Goal: Information Seeking & Learning: Compare options

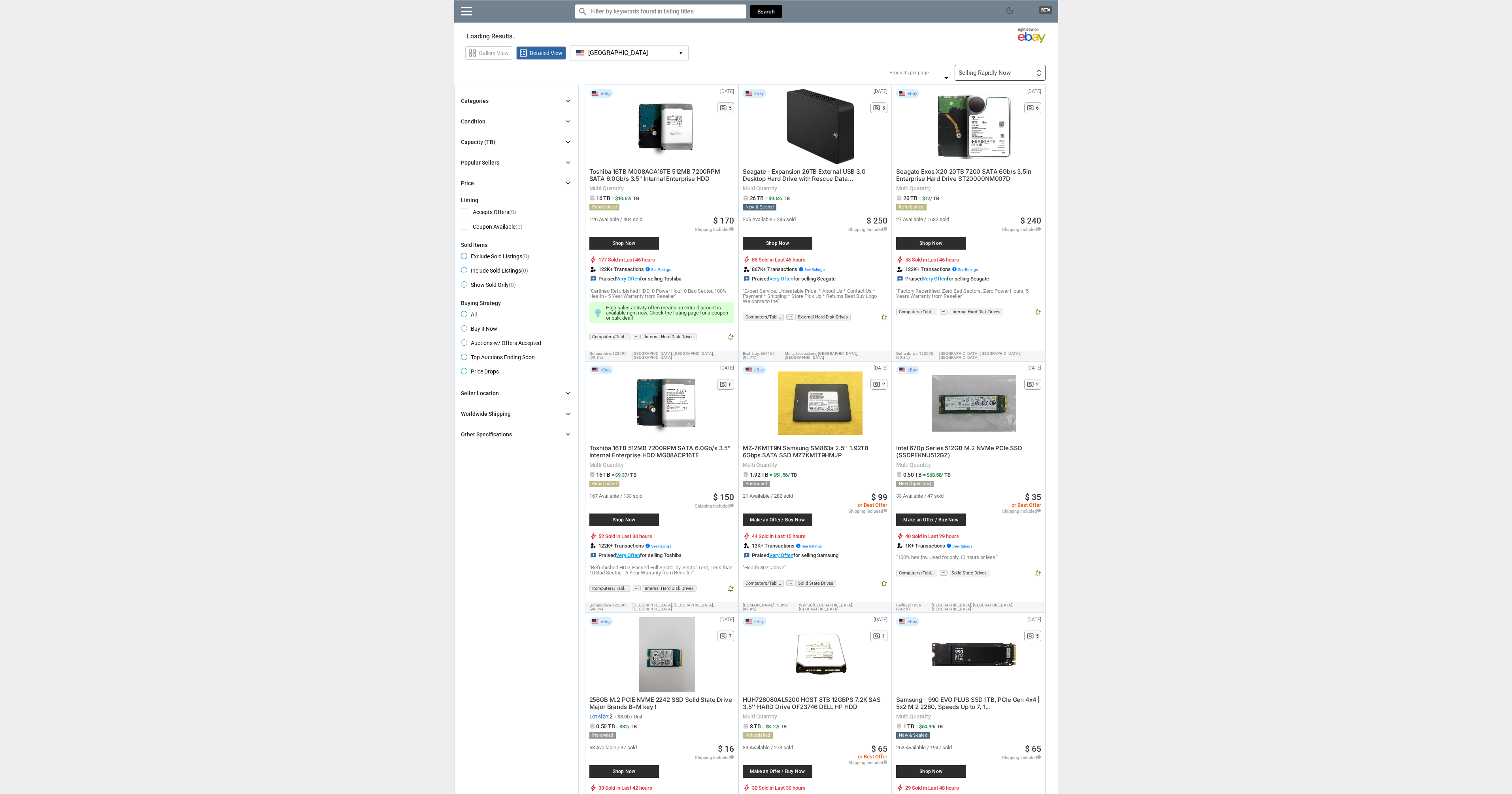
click at [568, 144] on icon "chevron_right" at bounding box center [568, 142] width 8 height 8
type input "*"
click at [511, 179] on input "number" at bounding box center [515, 178] width 20 height 12
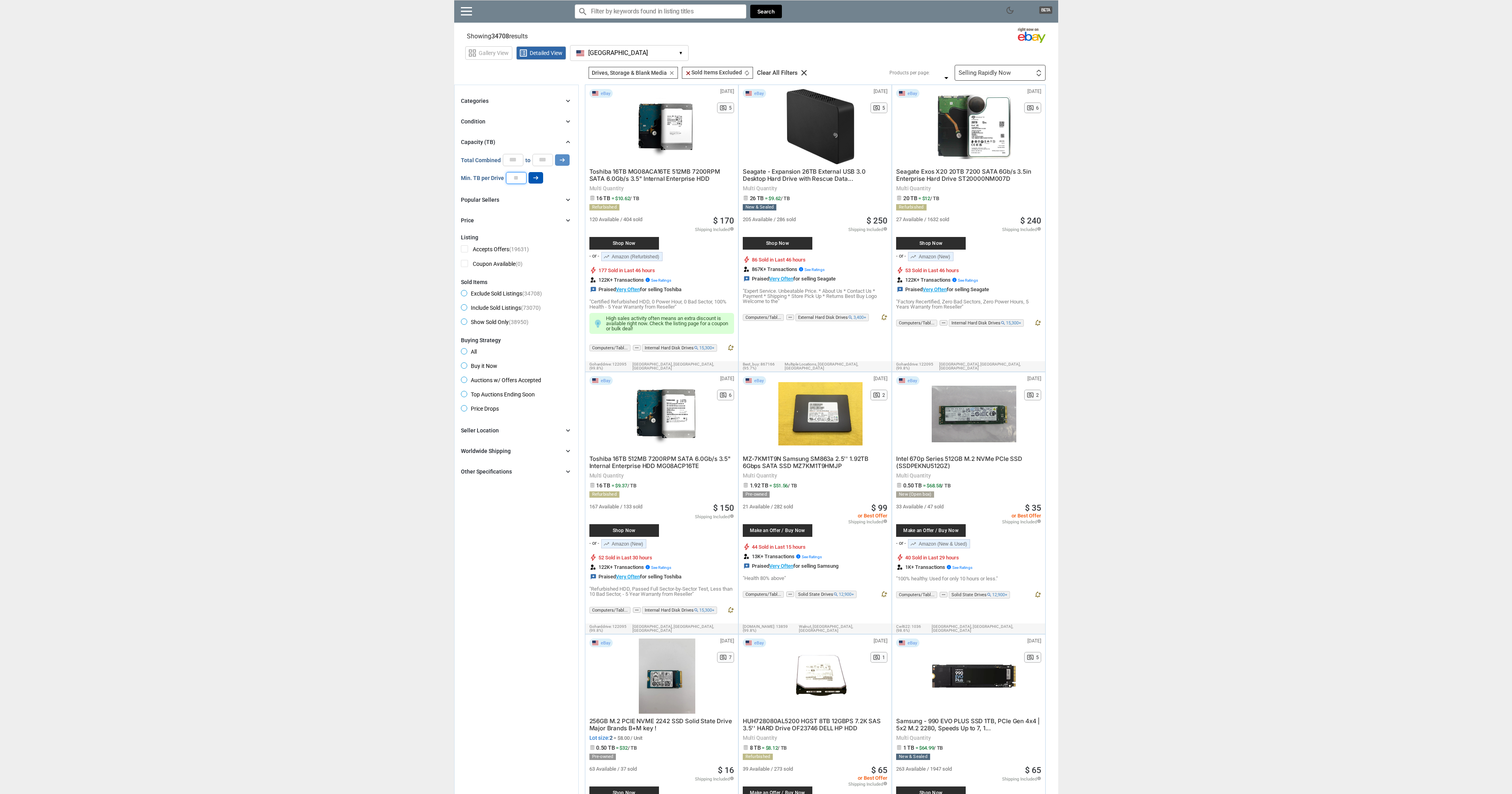
type input "**"
click at [535, 180] on icon "arrow_right_alt" at bounding box center [535, 177] width 7 height 7
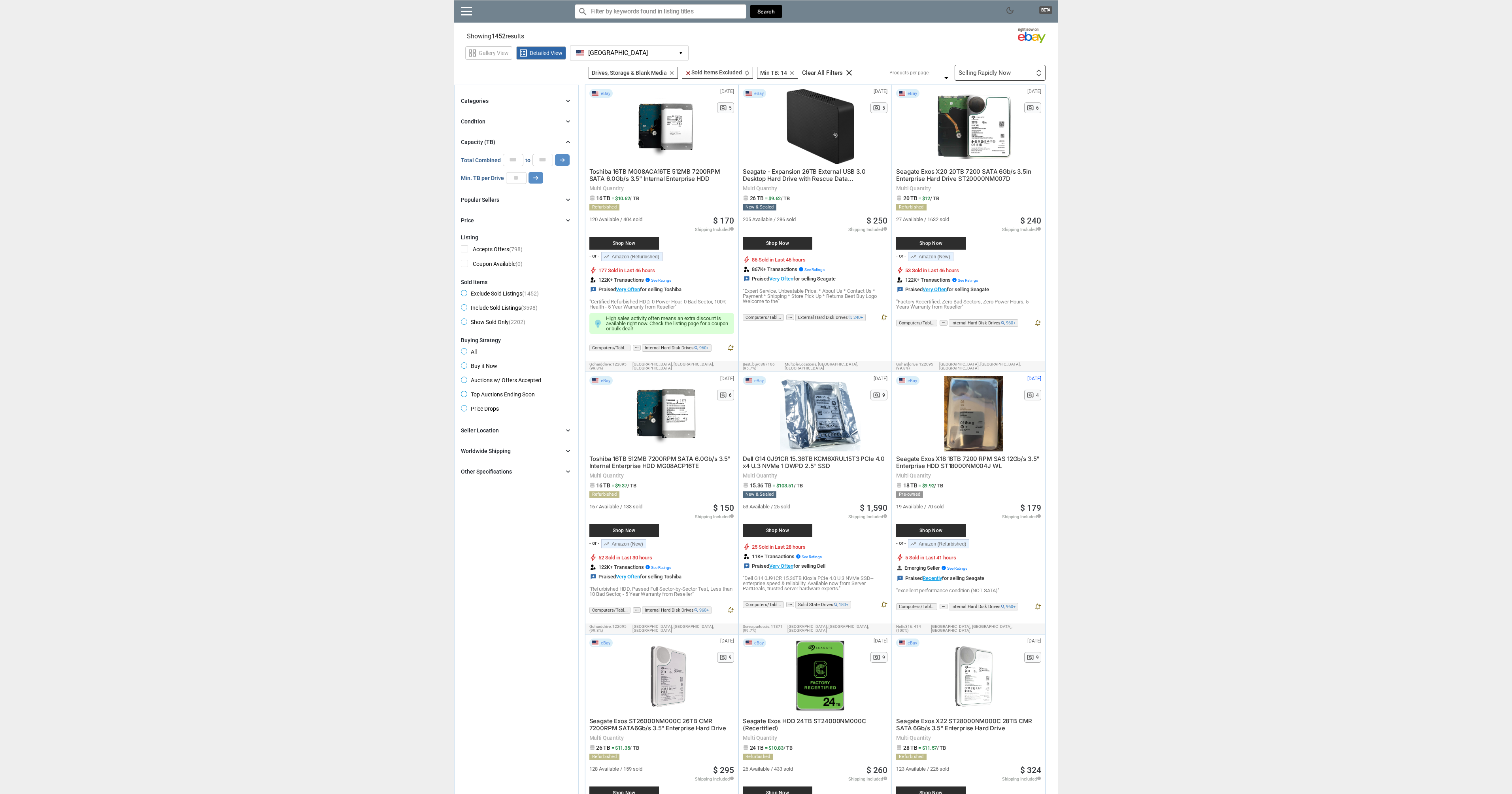
click at [466, 367] on span "Buy it Now" at bounding box center [479, 367] width 37 height 10
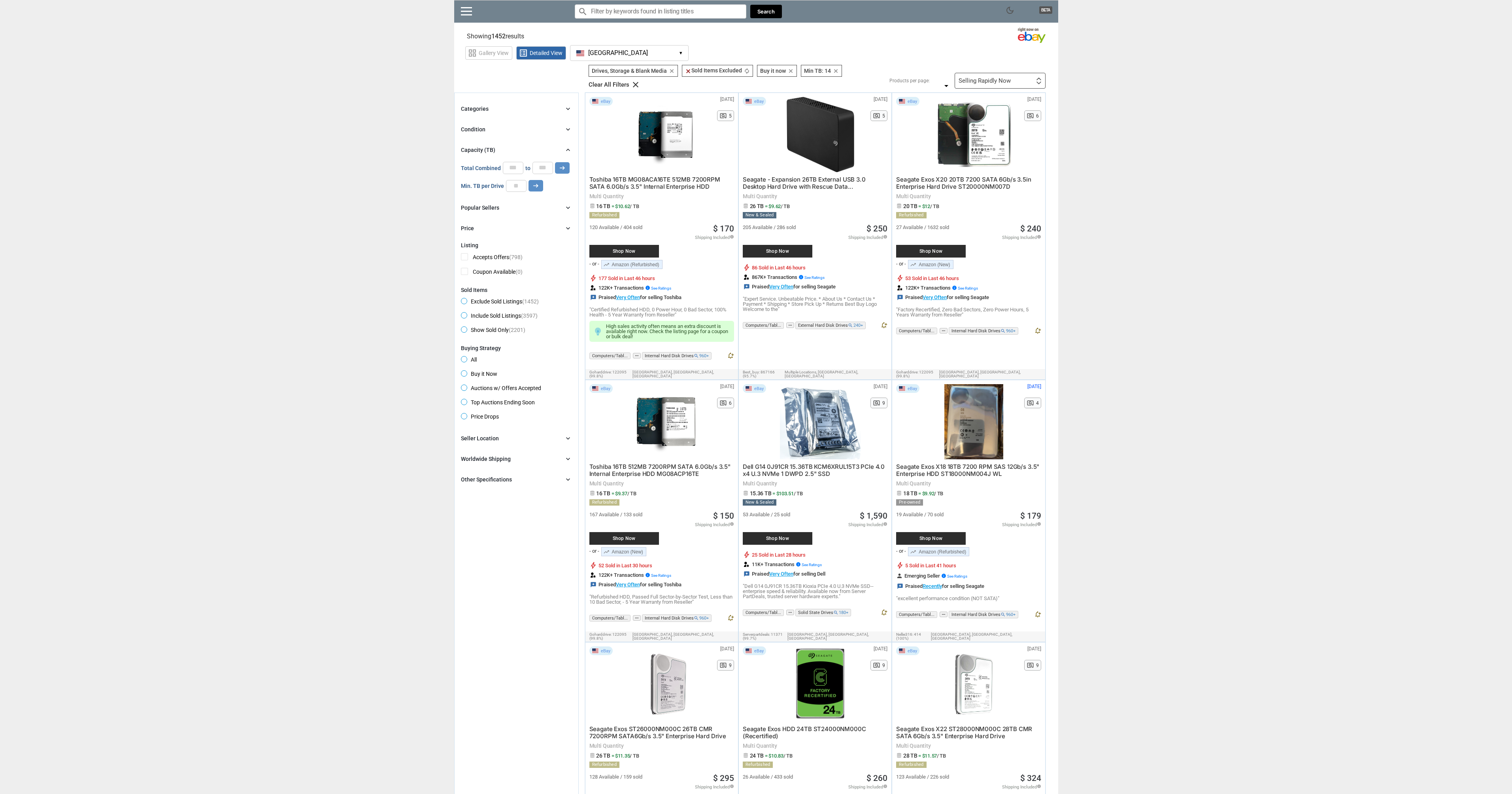
click at [567, 230] on icon "chevron_right" at bounding box center [568, 228] width 8 height 8
click at [569, 229] on icon "chevron_right" at bounding box center [568, 228] width 8 height 8
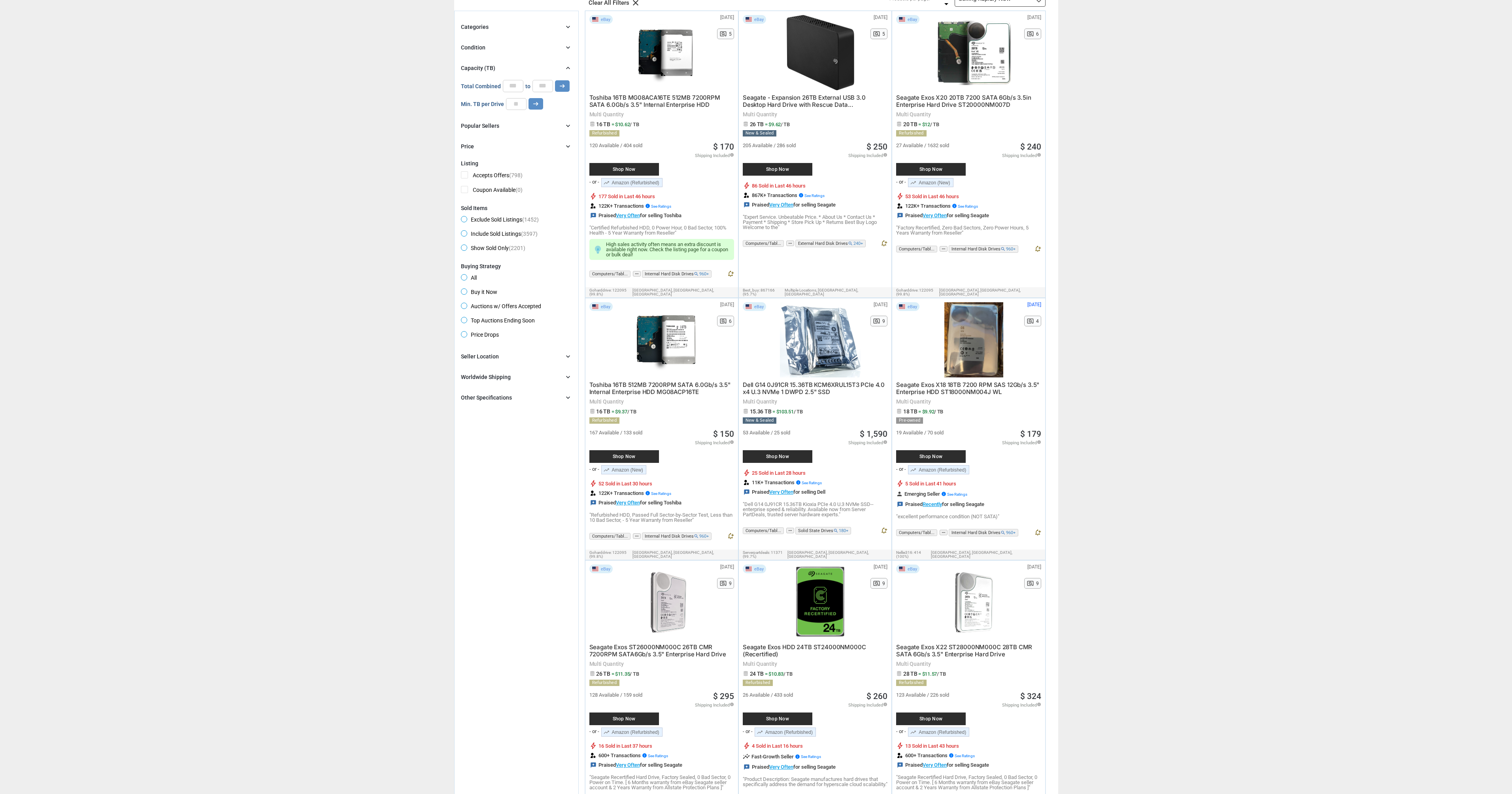
scroll to position [142, 0]
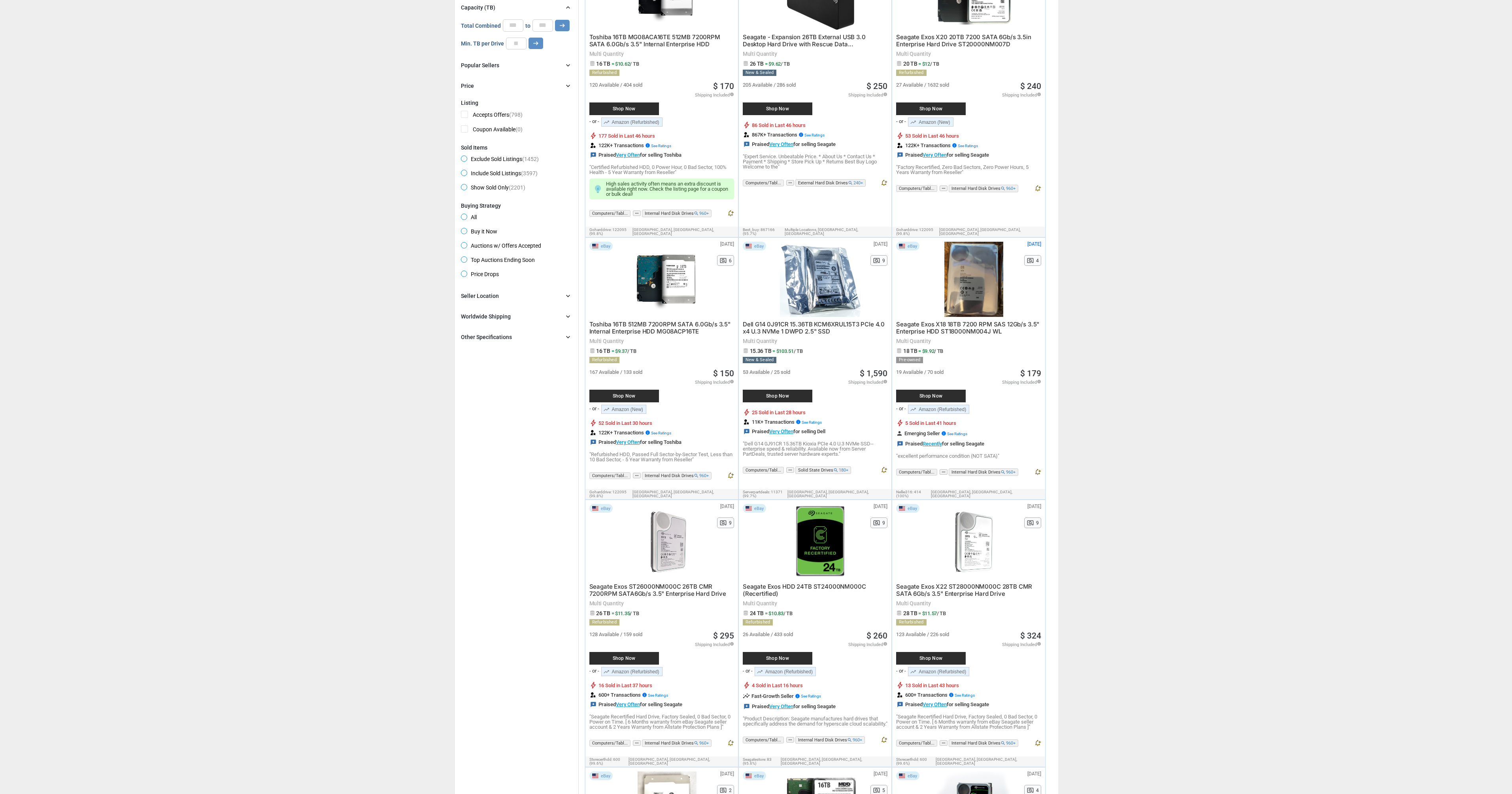
click at [497, 335] on div "Other Specifications" at bounding box center [486, 337] width 51 height 8
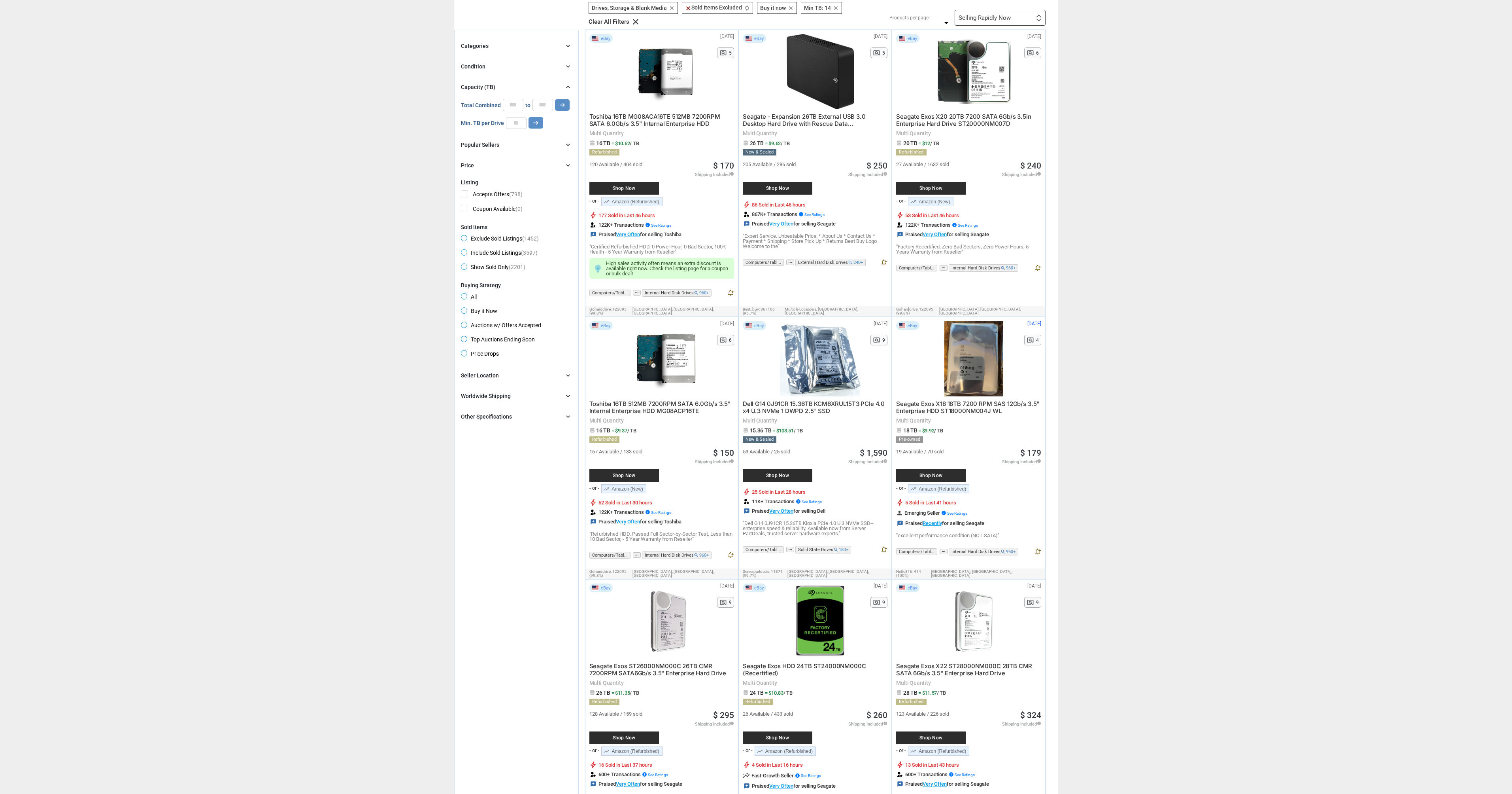
scroll to position [0, 0]
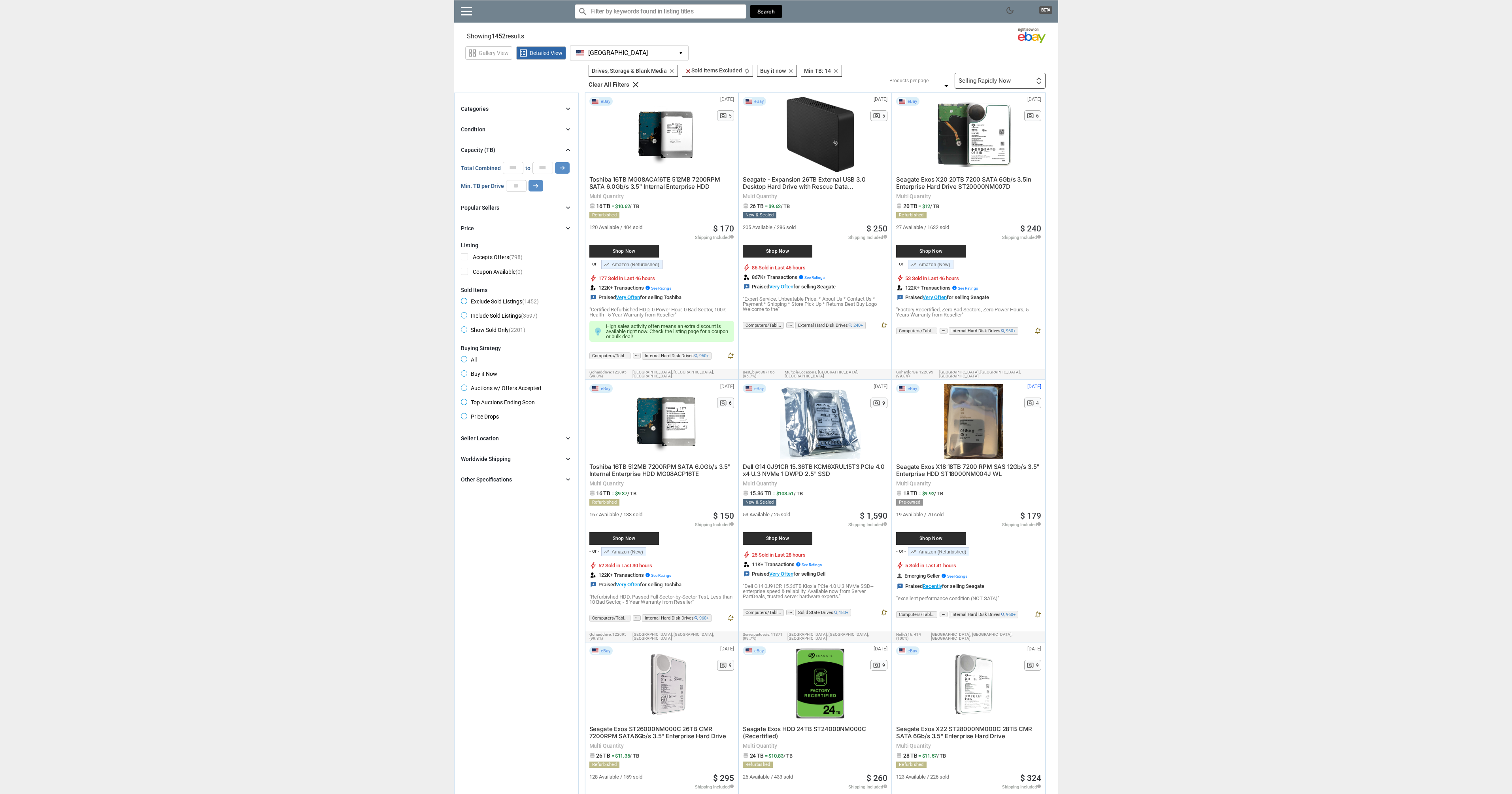
click at [1008, 79] on div "Selling Rapidly Now" at bounding box center [984, 80] width 52 height 6
click at [1001, 167] on li "Lowest $/TB (with Lots)" at bounding box center [1005, 166] width 77 height 17
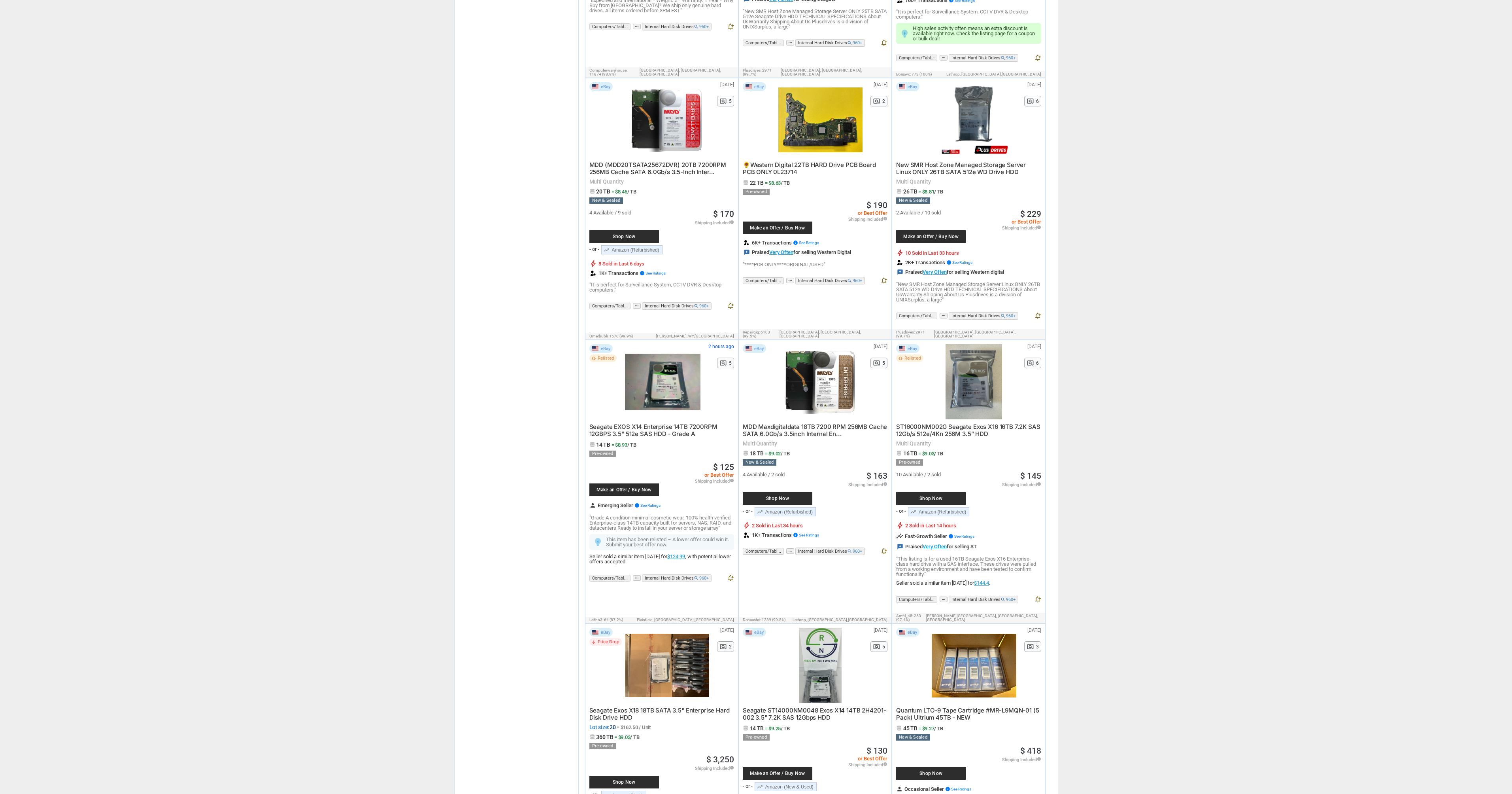
scroll to position [1234, 0]
